Goal: Task Accomplishment & Management: Complete application form

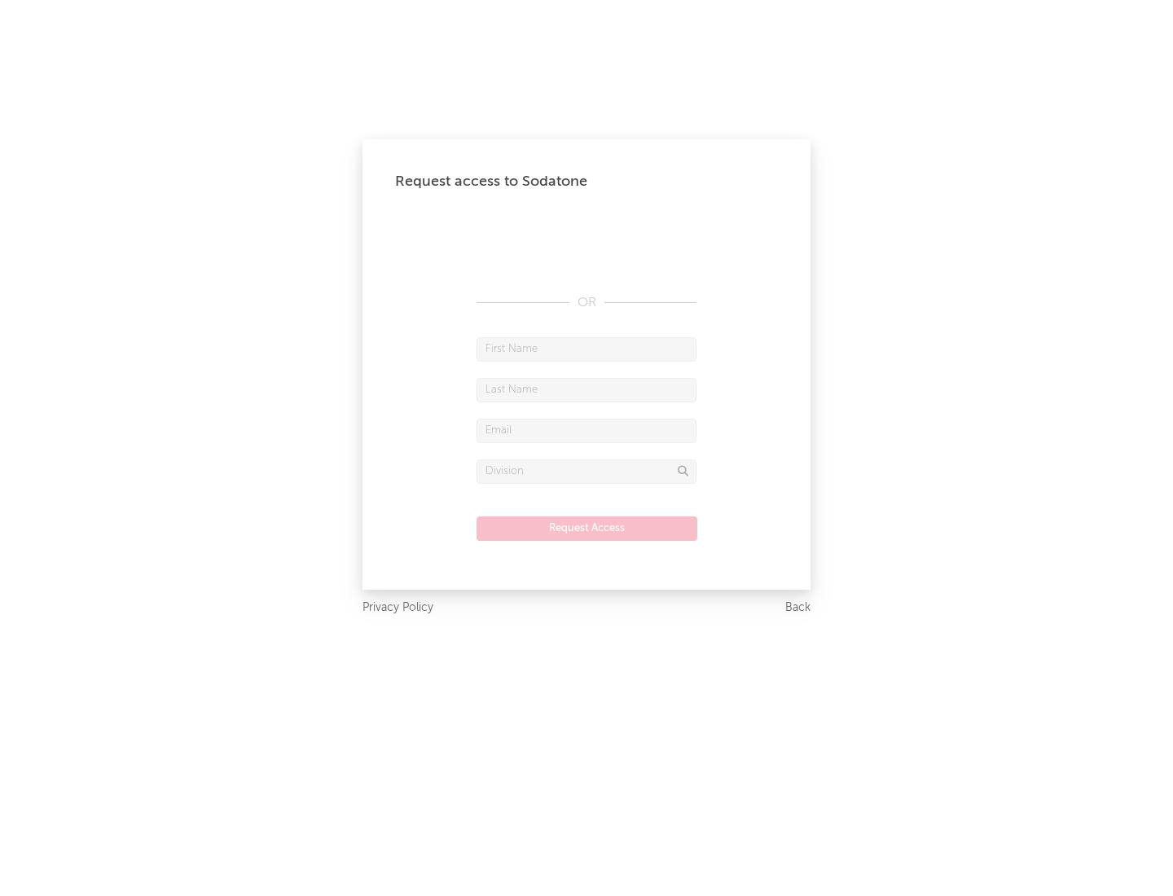
click at [587, 349] on input "text" at bounding box center [587, 349] width 220 height 24
type input "[PERSON_NAME]"
click at [587, 389] on input "text" at bounding box center [587, 390] width 220 height 24
type input "[PERSON_NAME]"
click at [587, 430] on input "text" at bounding box center [587, 431] width 220 height 24
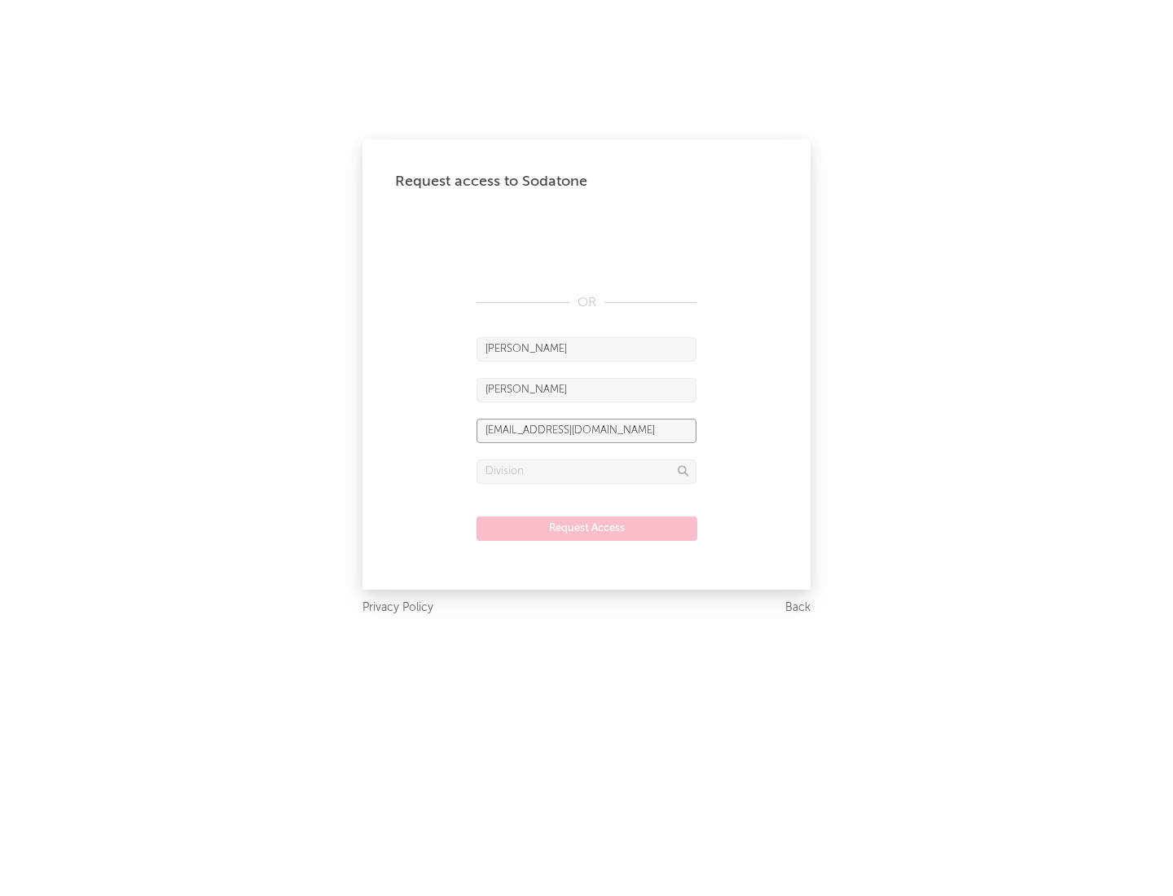
type input "[EMAIL_ADDRESS][DOMAIN_NAME]"
click at [587, 471] on input "text" at bounding box center [587, 471] width 220 height 24
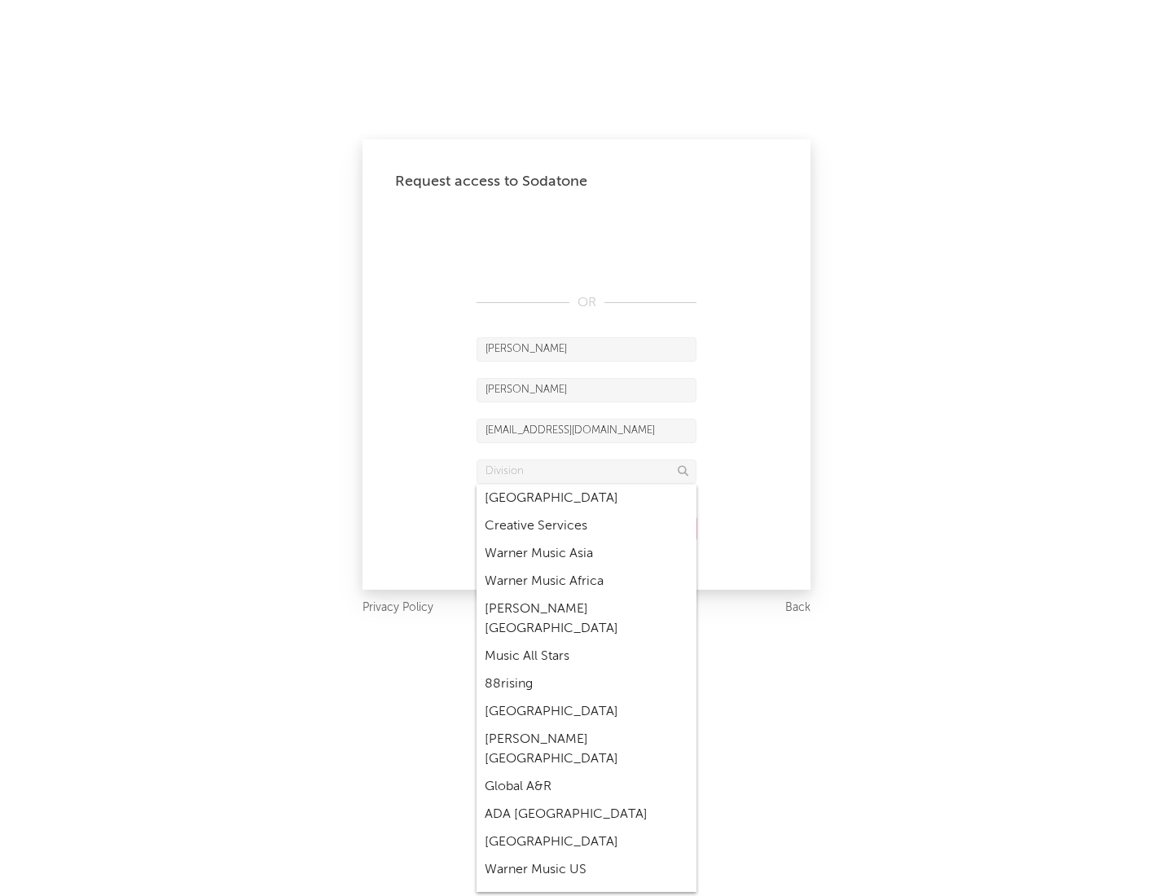
click at [587, 643] on div "Music All Stars" at bounding box center [587, 657] width 220 height 28
type input "Music All Stars"
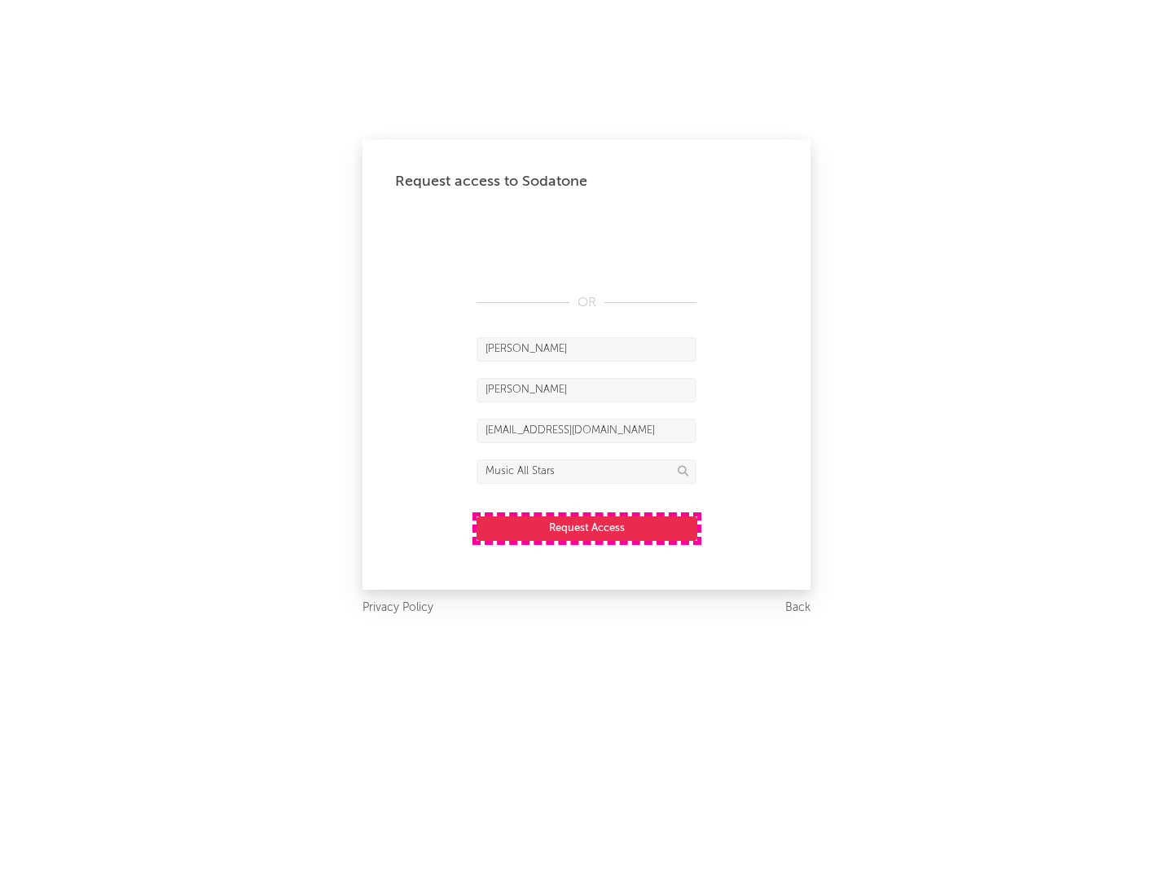
click at [587, 528] on button "Request Access" at bounding box center [587, 528] width 221 height 24
